Goal: Navigation & Orientation: Understand site structure

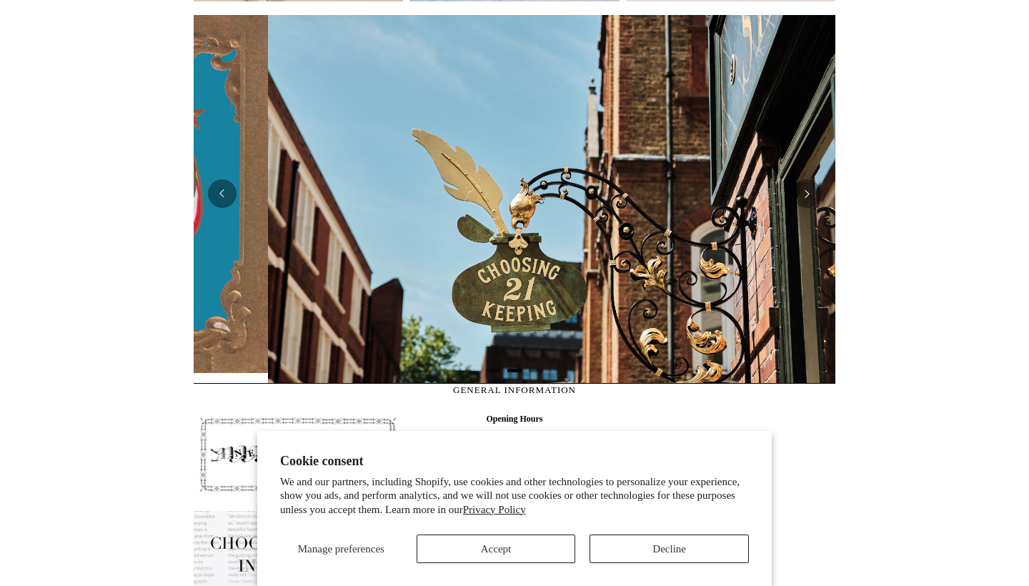
scroll to position [0, 642]
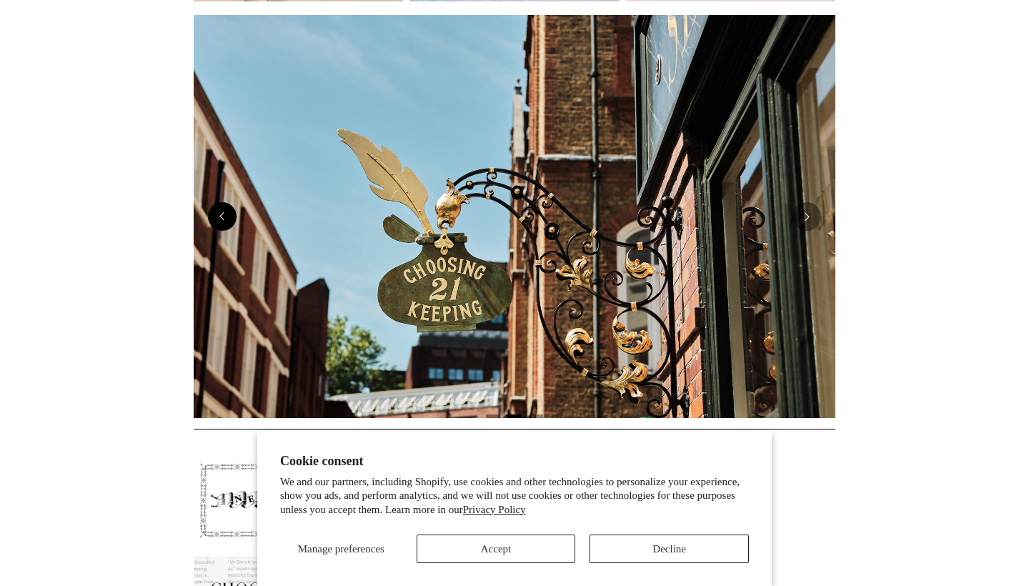
click at [230, 219] on button "Previous" at bounding box center [222, 216] width 29 height 29
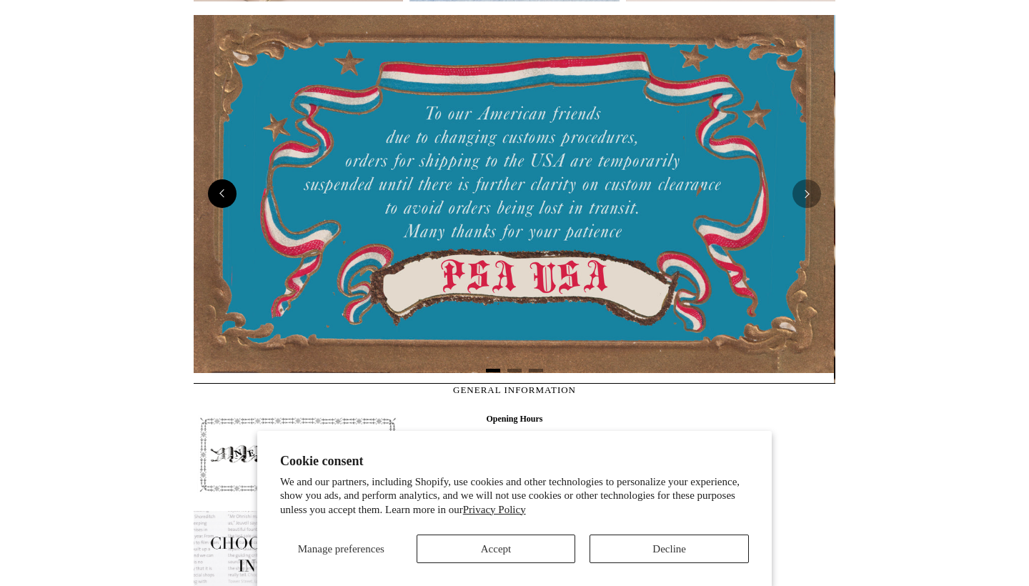
scroll to position [0, 0]
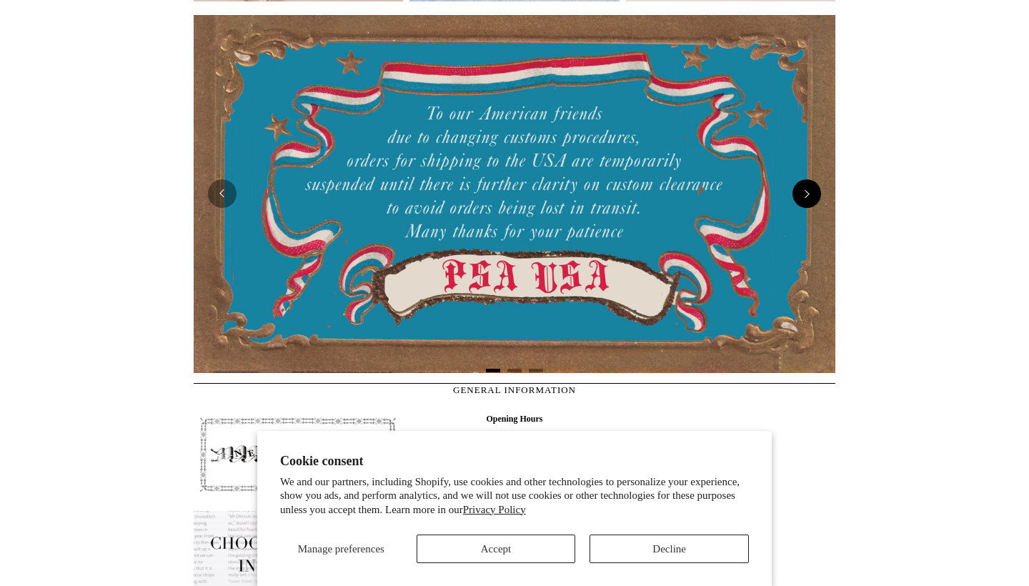
click at [810, 196] on button "Next" at bounding box center [807, 193] width 29 height 29
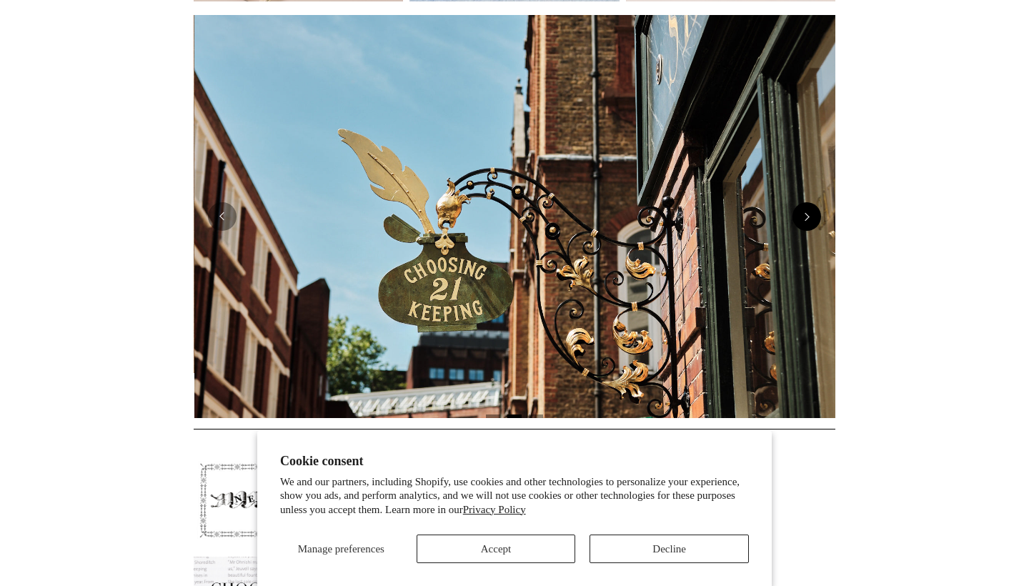
scroll to position [0, 642]
click at [815, 227] on button "Next" at bounding box center [807, 216] width 29 height 29
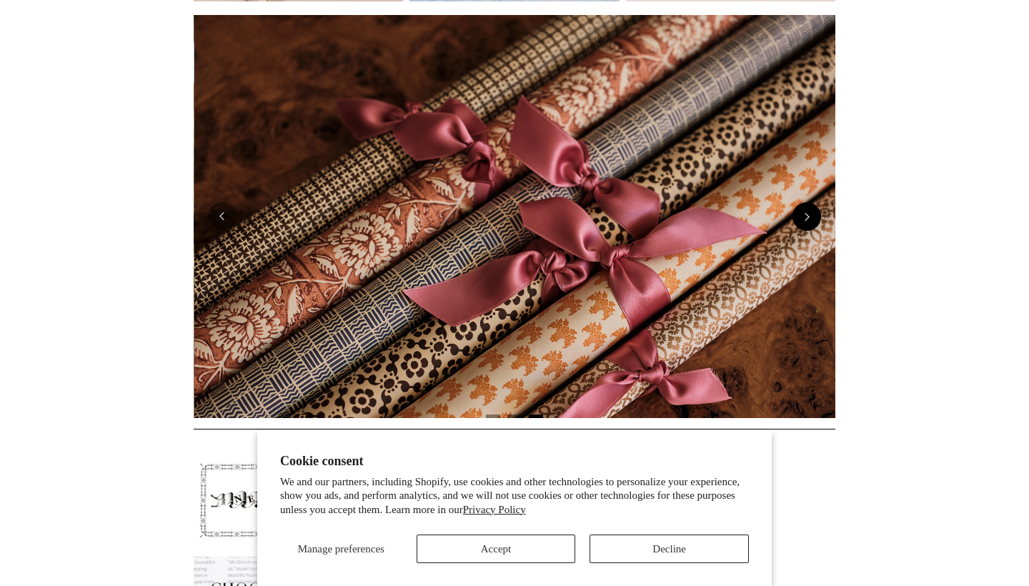
scroll to position [0, 1284]
click at [815, 227] on button "Next" at bounding box center [807, 216] width 29 height 29
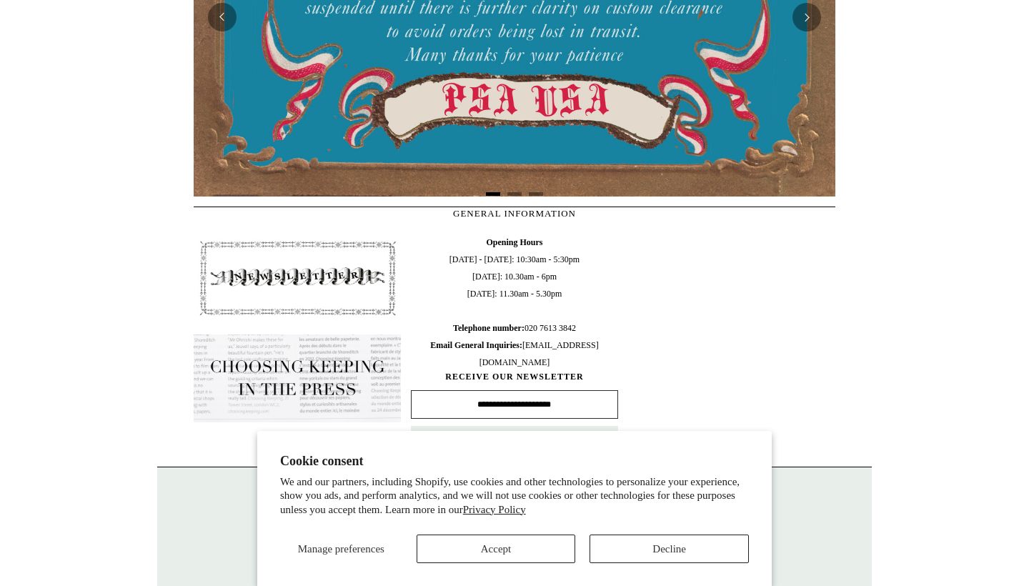
scroll to position [474, 0]
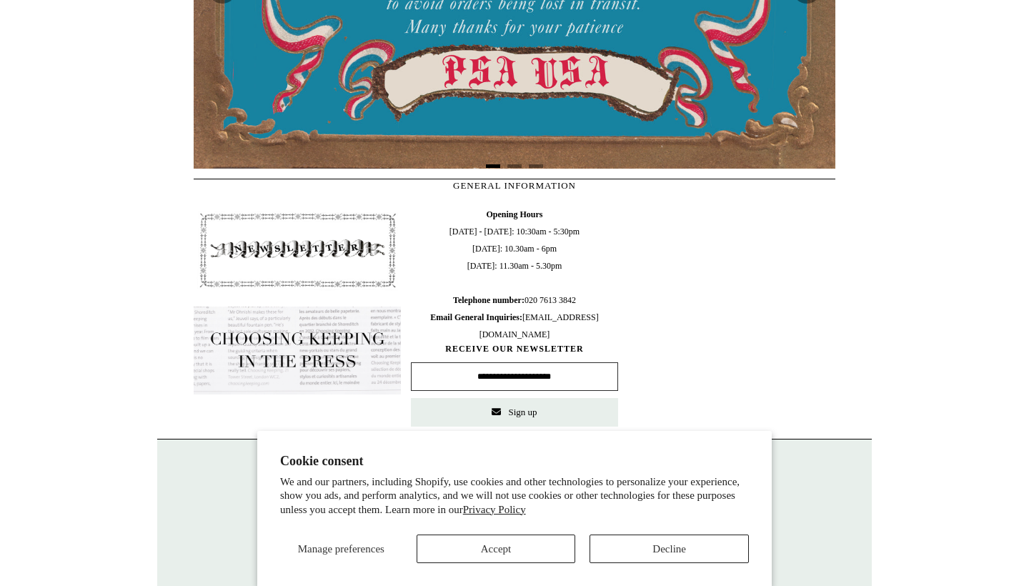
click at [635, 557] on button "Decline" at bounding box center [669, 549] width 159 height 29
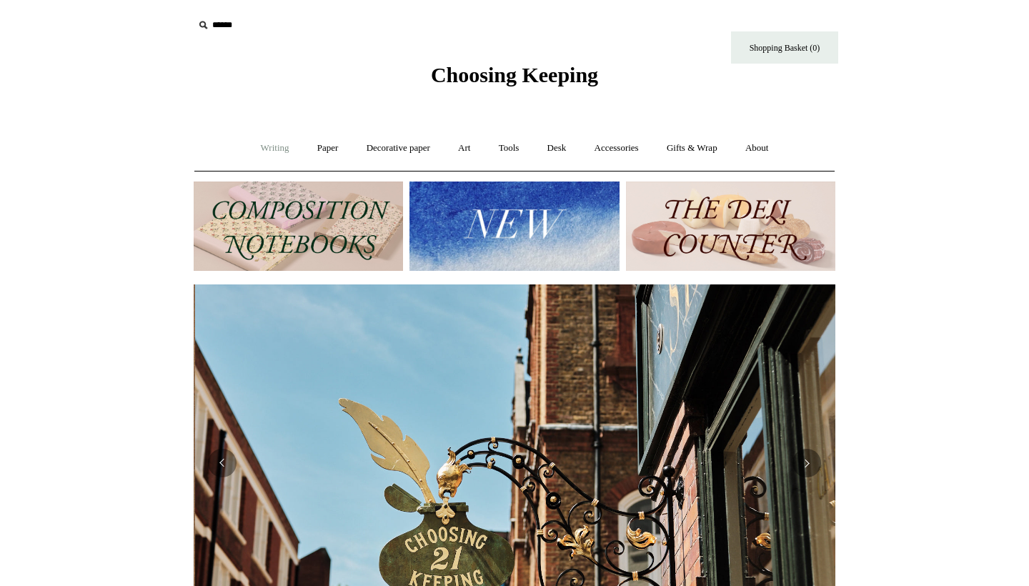
scroll to position [0, 642]
click at [274, 152] on link "Writing +" at bounding box center [275, 148] width 54 height 38
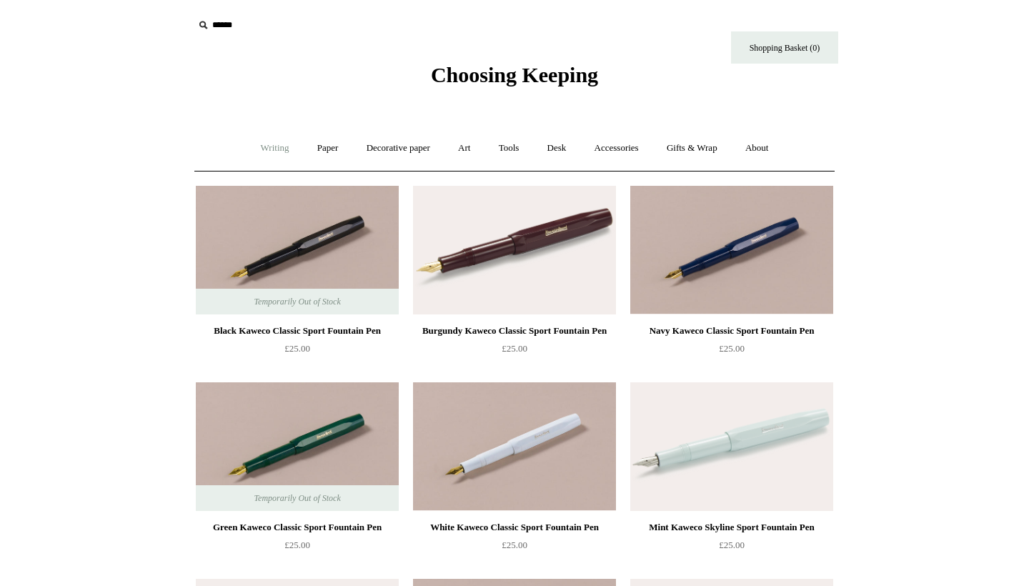
click at [272, 151] on link "Writing +" at bounding box center [275, 148] width 54 height 38
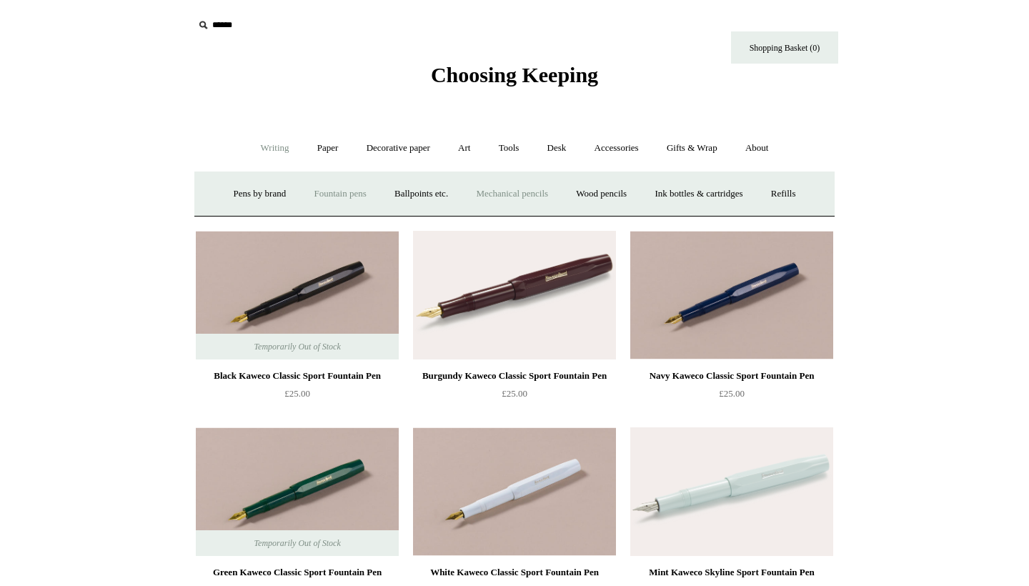
click at [541, 204] on link "Mechanical pencils +" at bounding box center [512, 194] width 98 height 38
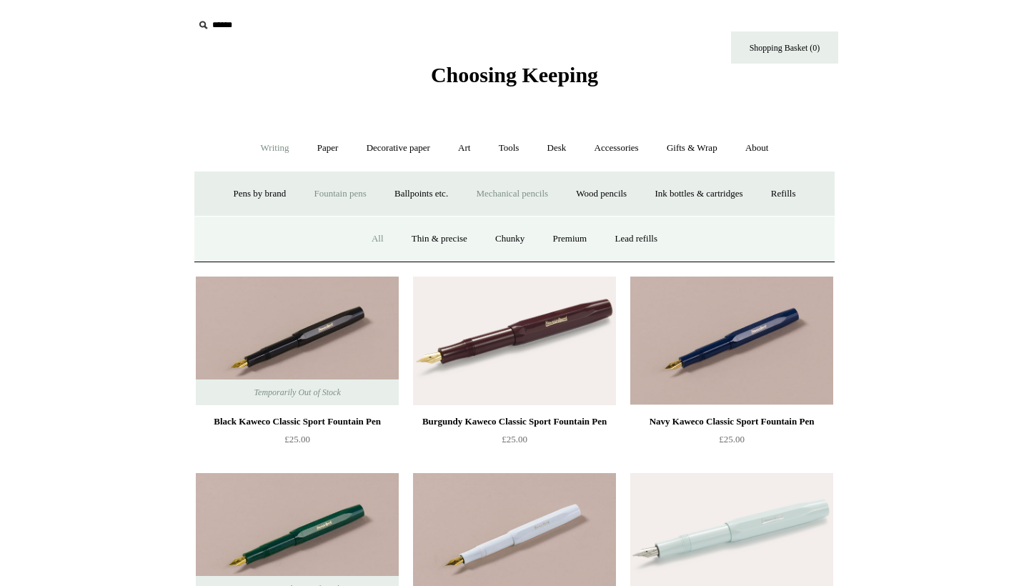
click at [375, 243] on link "All" at bounding box center [378, 239] width 38 height 38
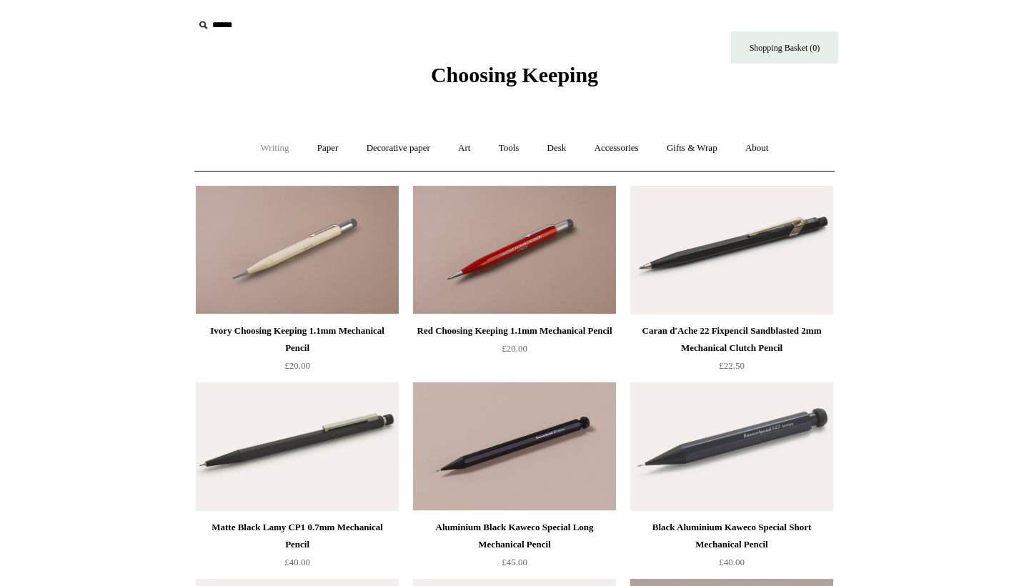
click at [254, 147] on link "Writing +" at bounding box center [275, 148] width 54 height 38
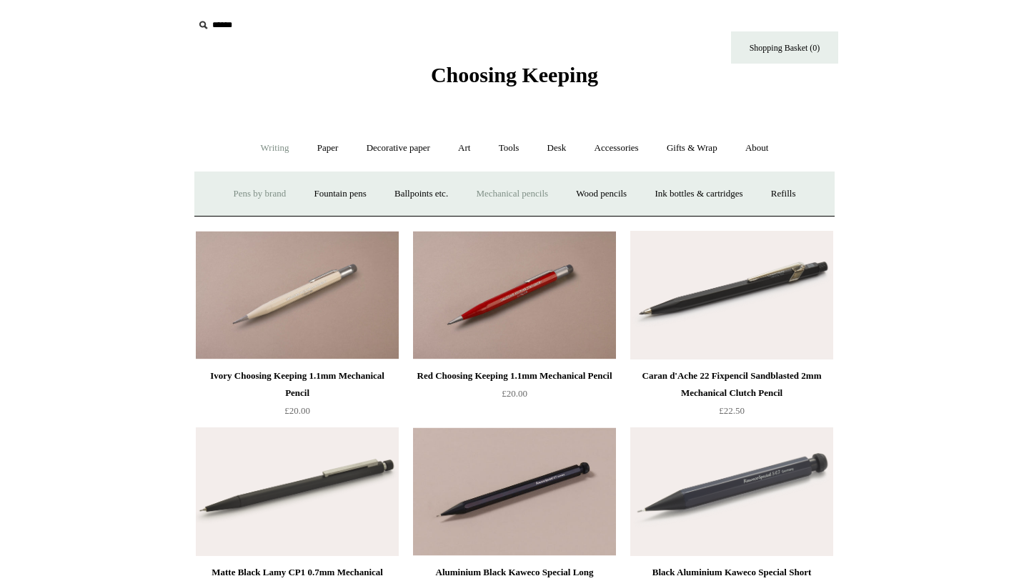
click at [237, 192] on link "Pens by brand +" at bounding box center [260, 194] width 79 height 38
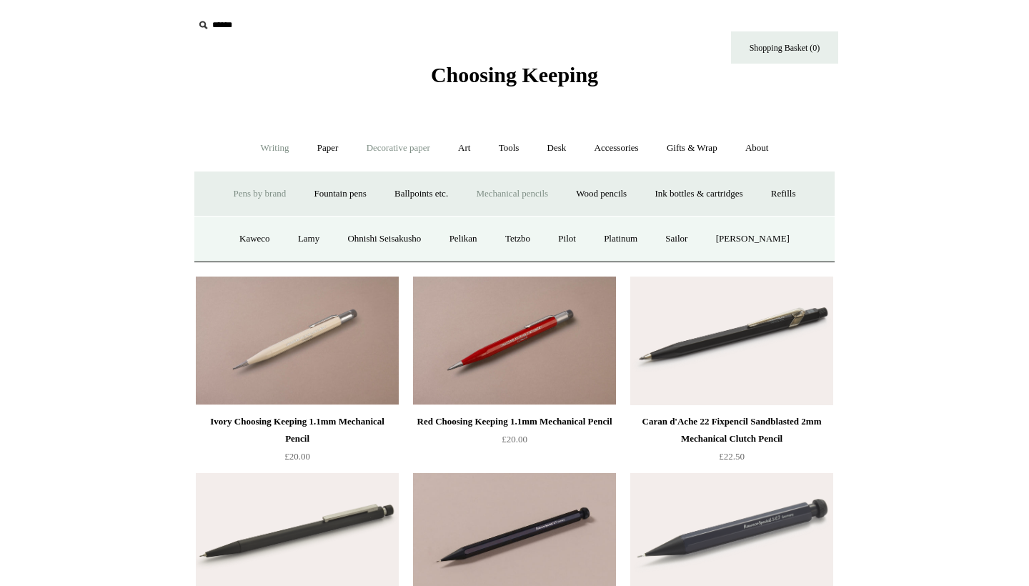
click at [414, 154] on link "Decorative paper +" at bounding box center [398, 148] width 89 height 38
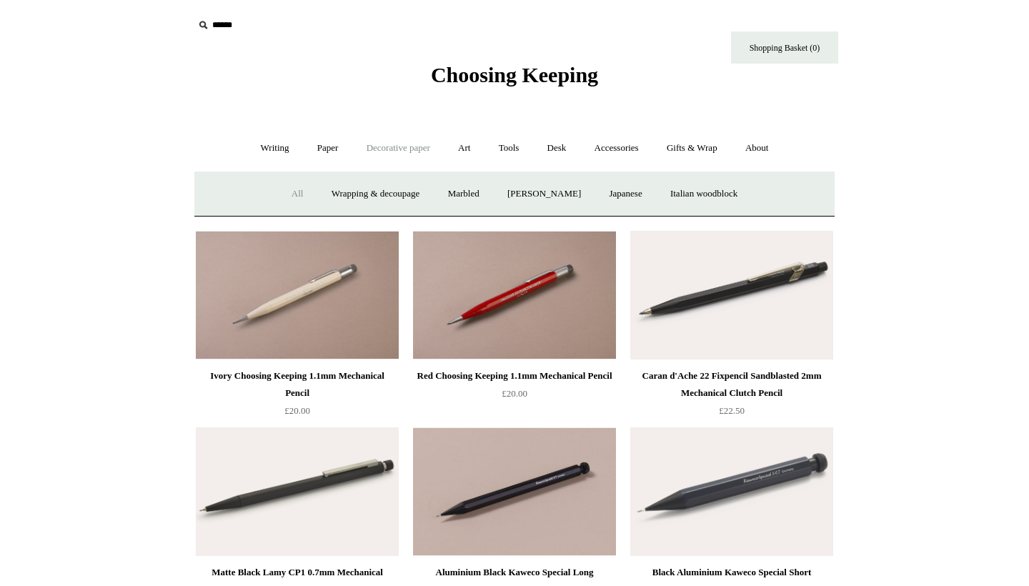
click at [282, 197] on link "All" at bounding box center [298, 194] width 38 height 38
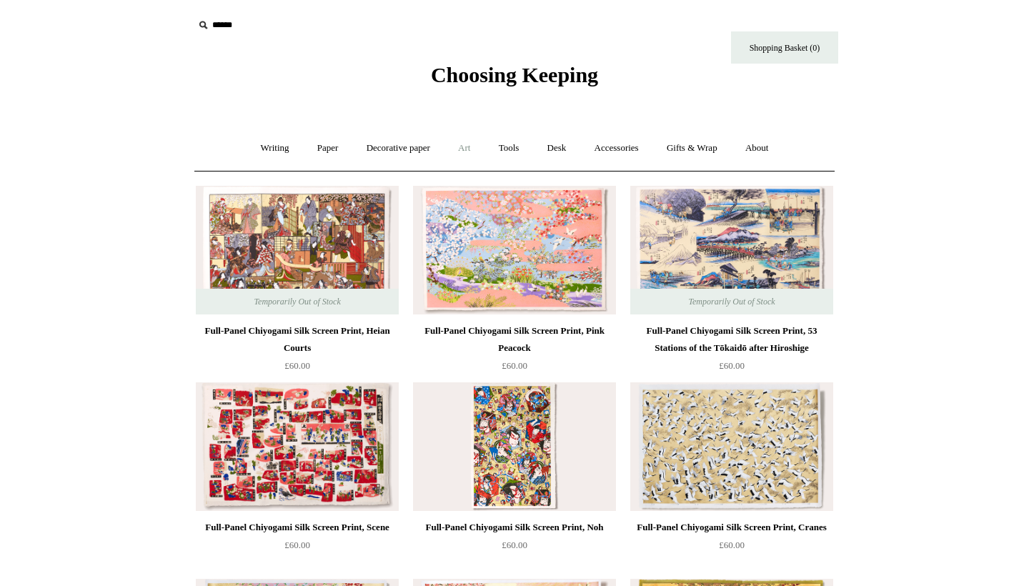
click at [456, 146] on link "Art +" at bounding box center [464, 148] width 38 height 38
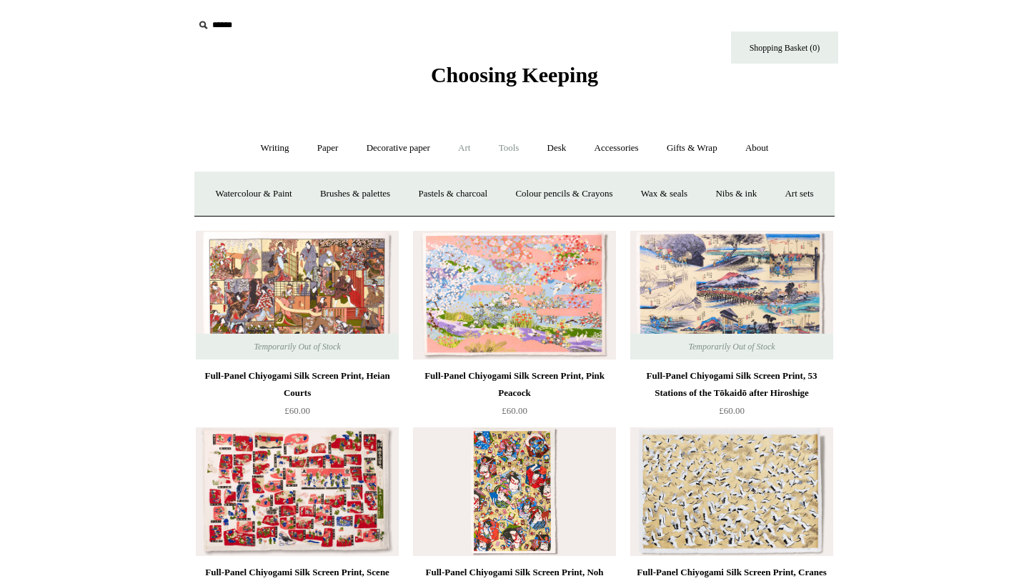
click at [515, 150] on link "Tools +" at bounding box center [509, 148] width 46 height 38
click at [566, 149] on link "Desk +" at bounding box center [557, 148] width 45 height 38
click at [497, 187] on link "Folders" at bounding box center [501, 194] width 54 height 38
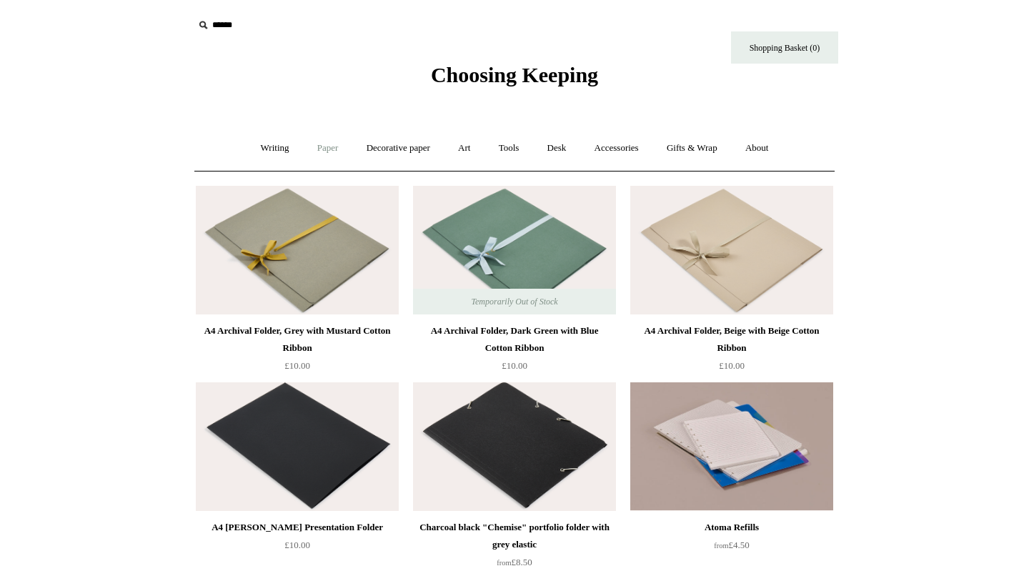
click at [316, 149] on link "Paper +" at bounding box center [327, 148] width 47 height 38
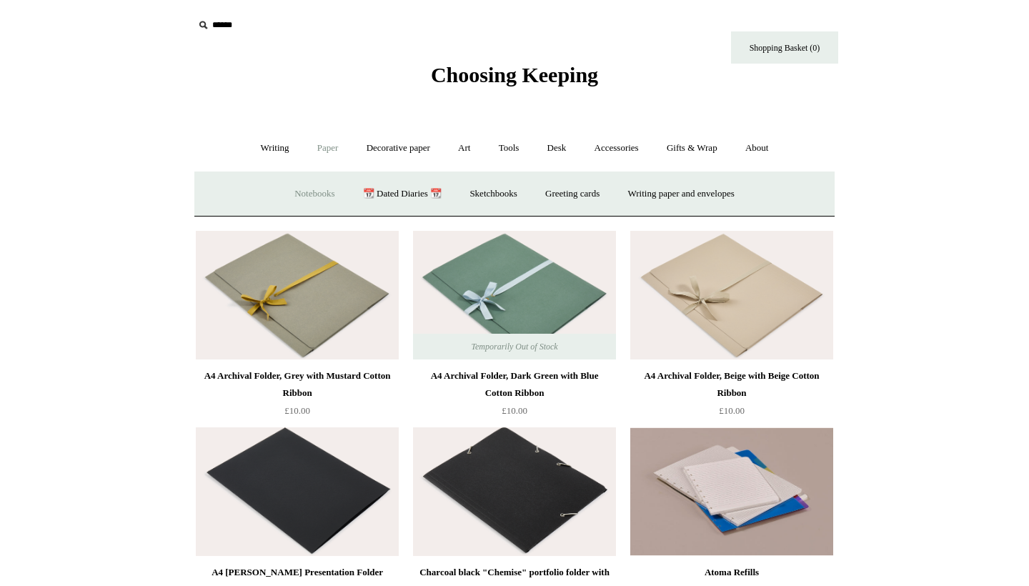
click at [306, 189] on link "Notebooks +" at bounding box center [315, 194] width 66 height 38
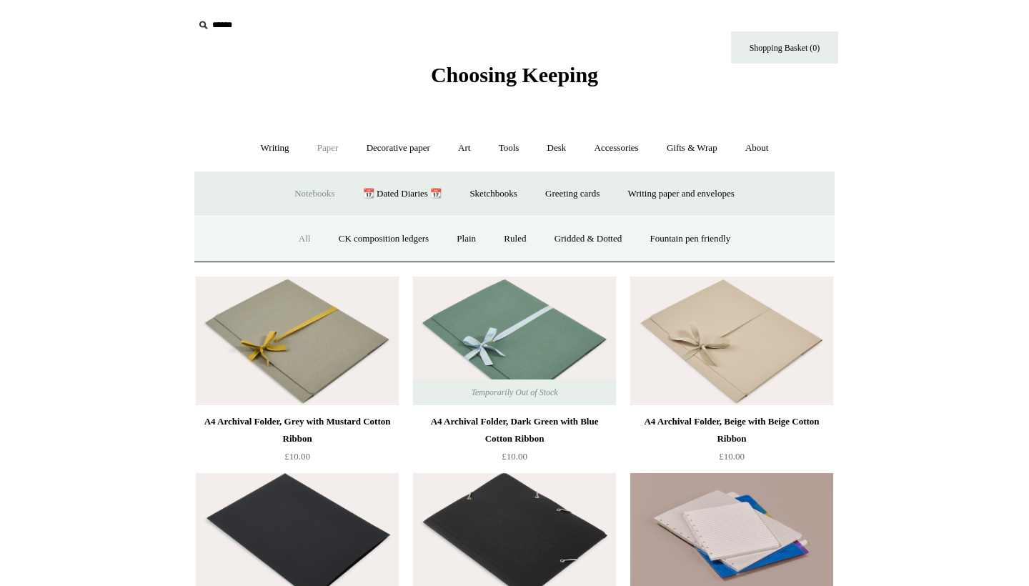
click at [297, 238] on link "All" at bounding box center [305, 239] width 38 height 38
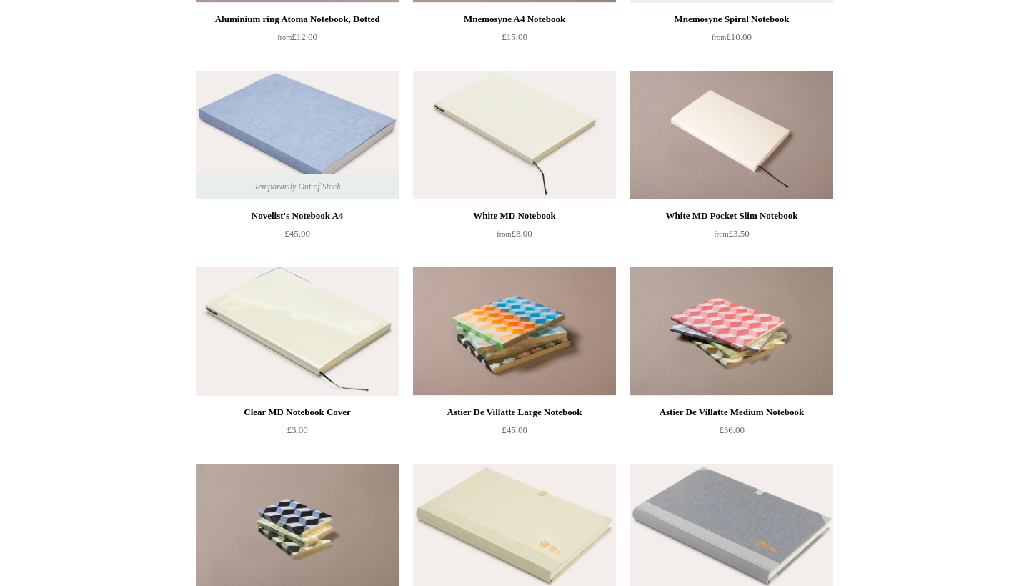
scroll to position [3457, 0]
